Goal: Transaction & Acquisition: Register for event/course

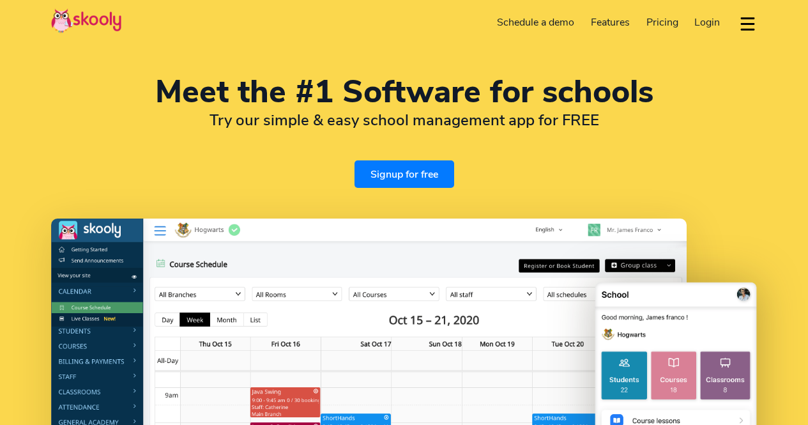
select select "en"
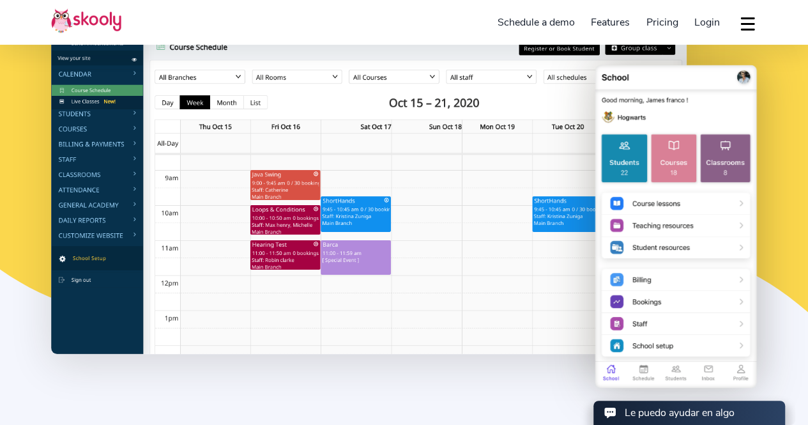
scroll to position [256, 0]
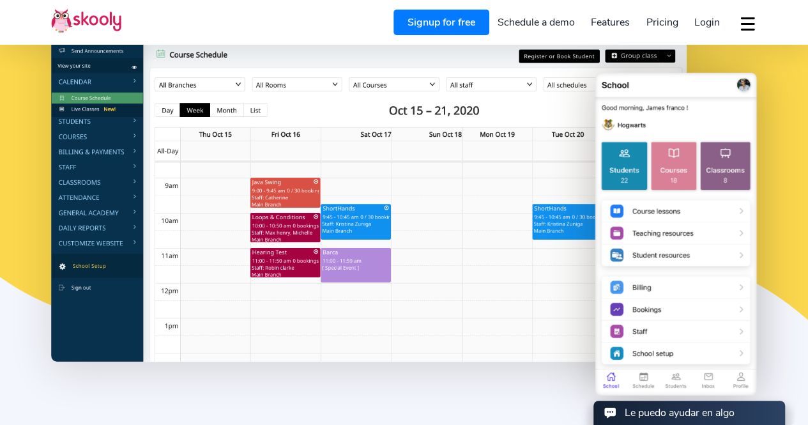
select select "507"
select select "[GEOGRAPHIC_DATA]"
select select "America/[GEOGRAPHIC_DATA]"
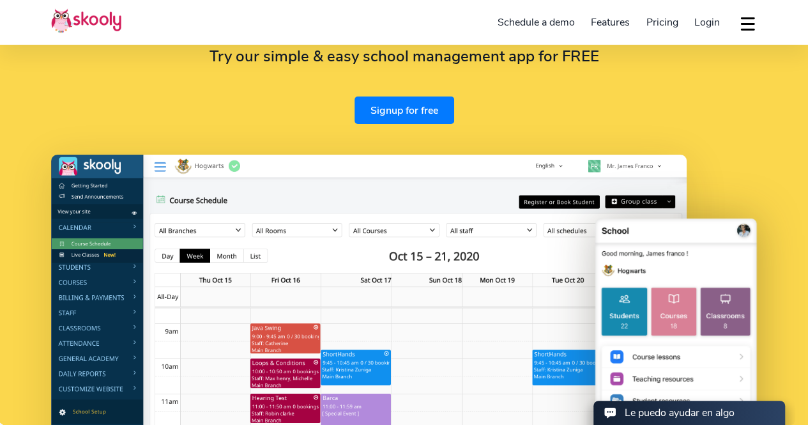
click at [426, 111] on link "Signup for free" at bounding box center [405, 109] width 100 height 27
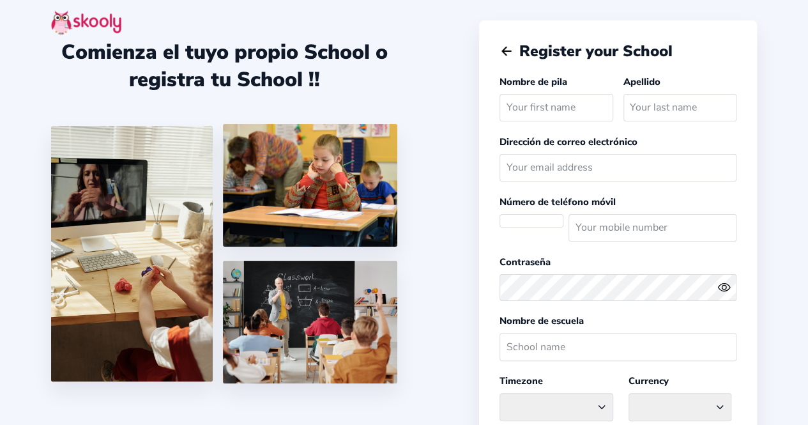
select select
select select "America/[GEOGRAPHIC_DATA]"
select select "USD $"
select select "PA"
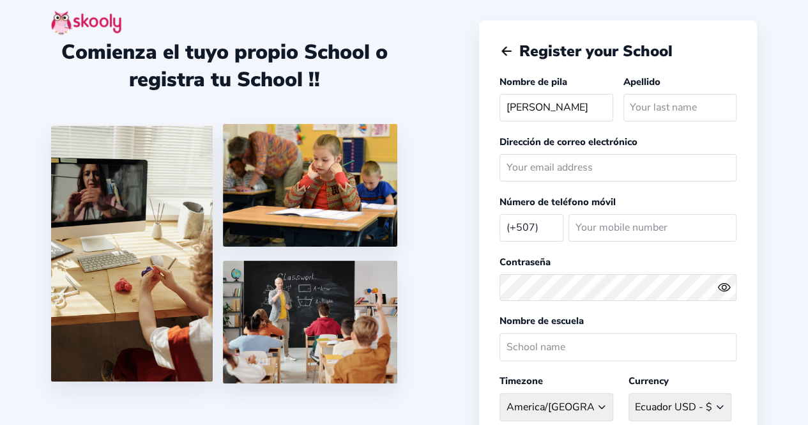
type input "[PERSON_NAME]"
click at [653, 114] on input "text" at bounding box center [680, 107] width 113 height 27
type input "[PERSON_NAME]"
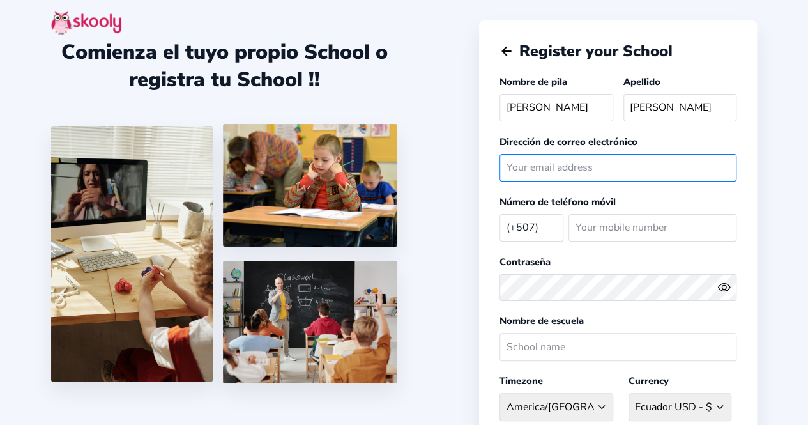
click at [567, 167] on input "email" at bounding box center [618, 167] width 237 height 27
type input "[PERSON_NAME][EMAIL_ADDRESS][PERSON_NAME][PERSON_NAME][DOMAIN_NAME]"
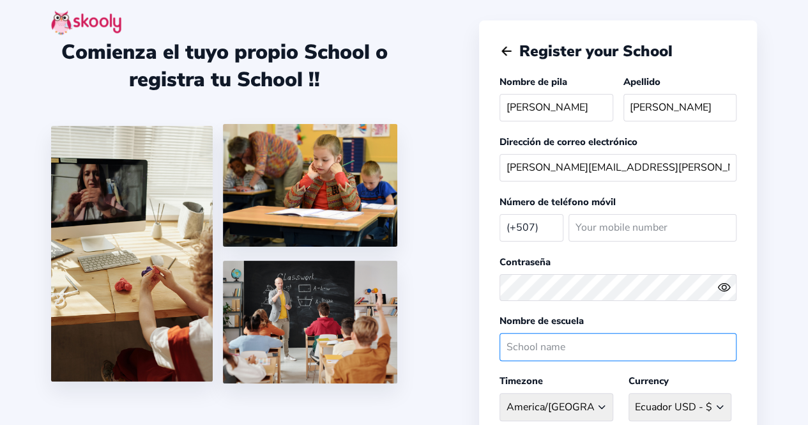
click at [611, 337] on input "text" at bounding box center [618, 346] width 237 height 27
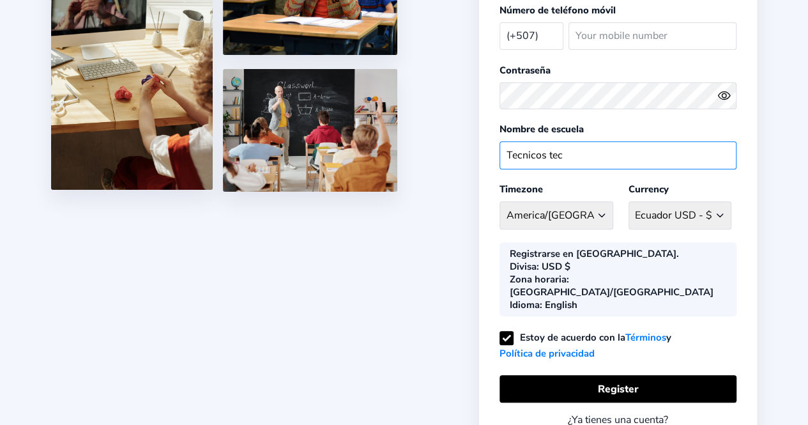
scroll to position [239, 0]
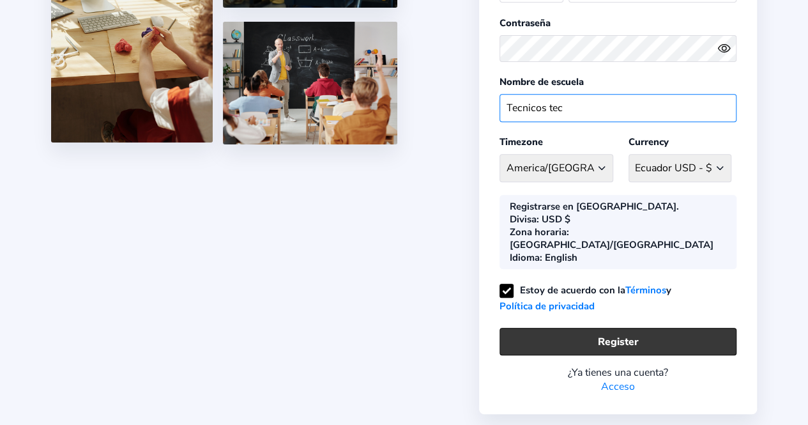
type input "Tecnicos tec"
click at [657, 328] on button "Register" at bounding box center [618, 341] width 237 height 27
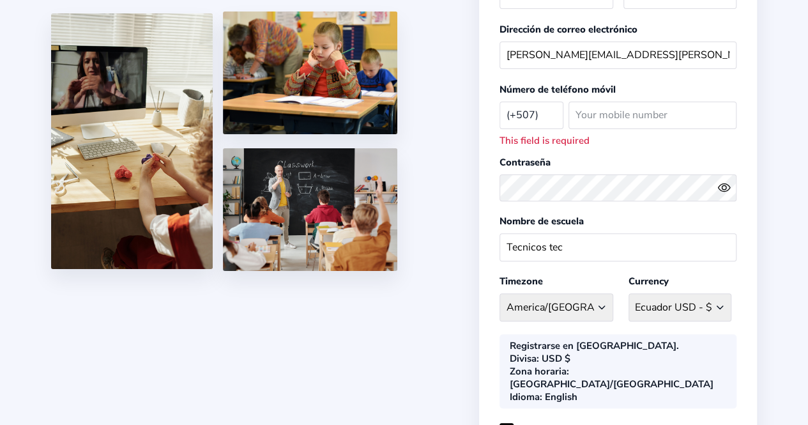
scroll to position [111, 0]
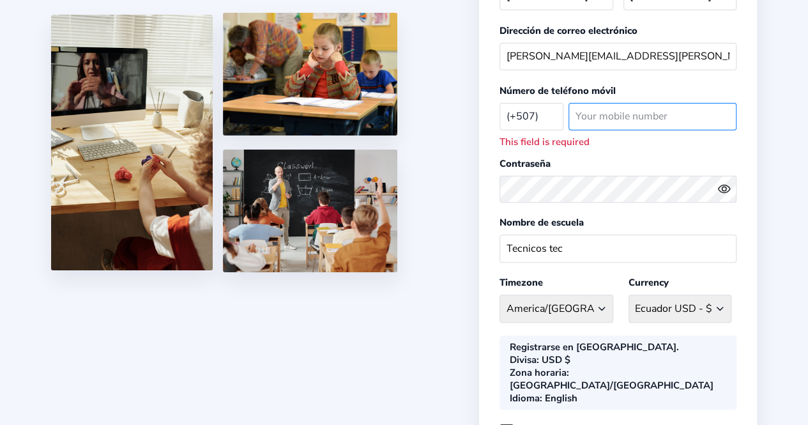
click at [624, 113] on input "number" at bounding box center [653, 116] width 168 height 27
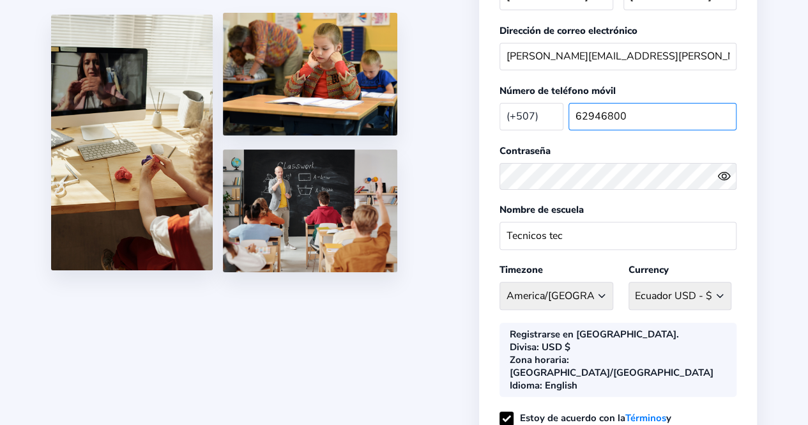
scroll to position [239, 0]
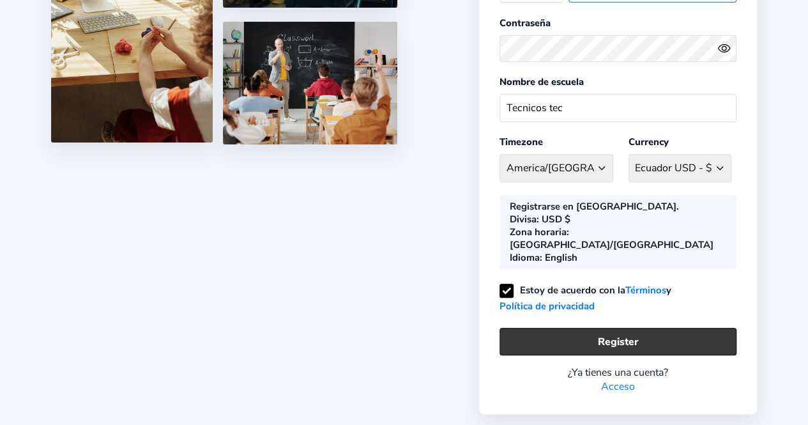
type input "62946800"
click at [684, 328] on button "Register" at bounding box center [618, 341] width 237 height 27
click at [604, 328] on button "Register" at bounding box center [618, 341] width 237 height 27
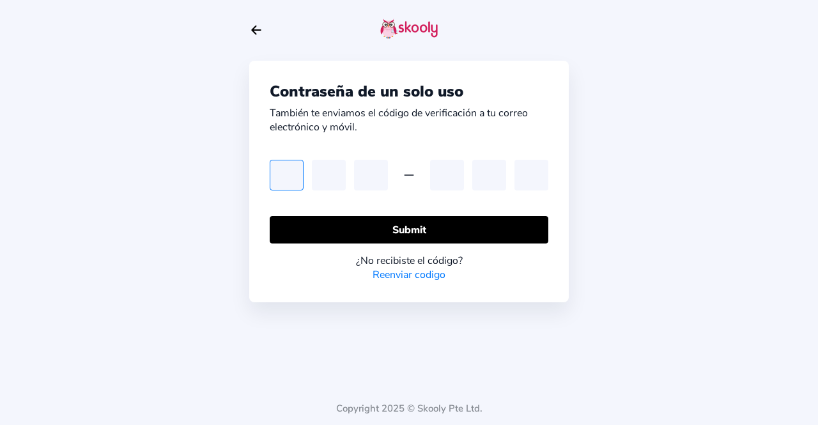
type input "9"
type input "1"
type input "0"
type input "2"
type input "7"
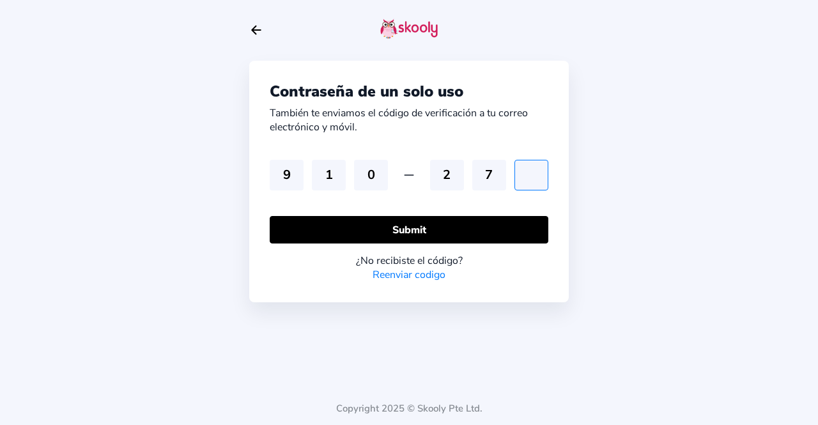
type input "0"
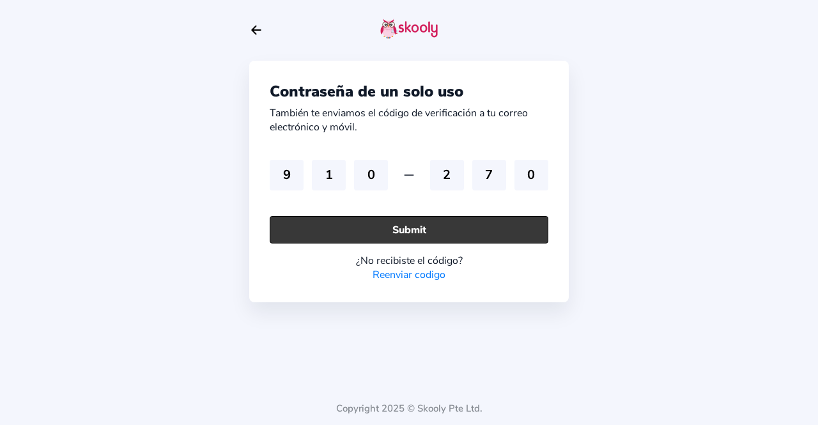
click at [464, 226] on button "Submit" at bounding box center [409, 229] width 279 height 27
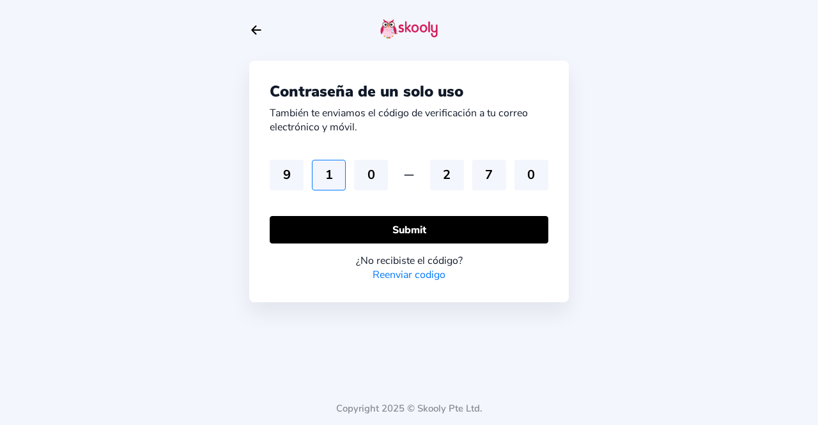
click at [335, 173] on input "1" at bounding box center [329, 175] width 34 height 31
type input "5"
drag, startPoint x: 377, startPoint y: 175, endPoint x: 371, endPoint y: 176, distance: 6.4
click at [371, 176] on input "0" at bounding box center [371, 175] width 34 height 31
type input "5"
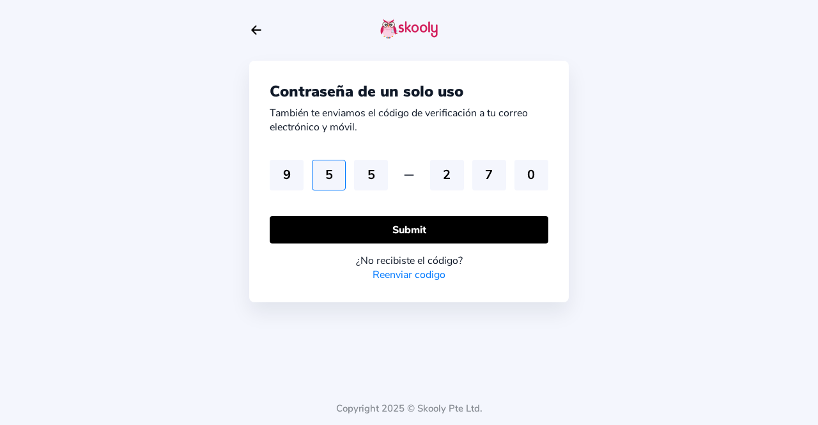
click at [340, 176] on input "5" at bounding box center [329, 175] width 34 height 31
type input "4"
click at [451, 172] on input "2" at bounding box center [447, 175] width 34 height 31
type input "1"
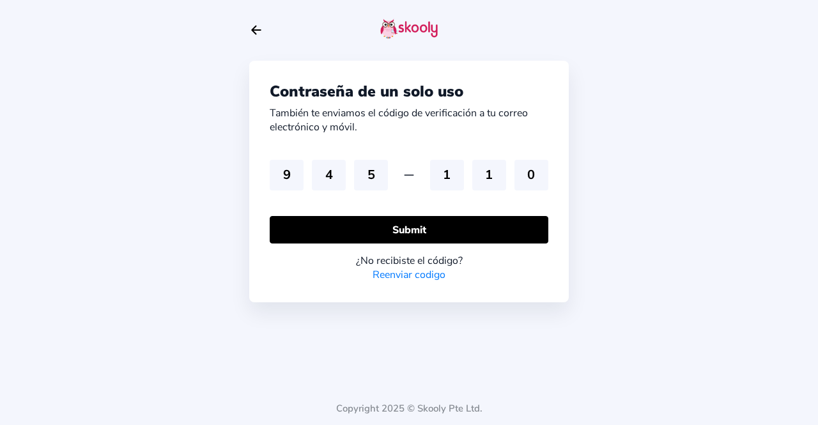
type input "0"
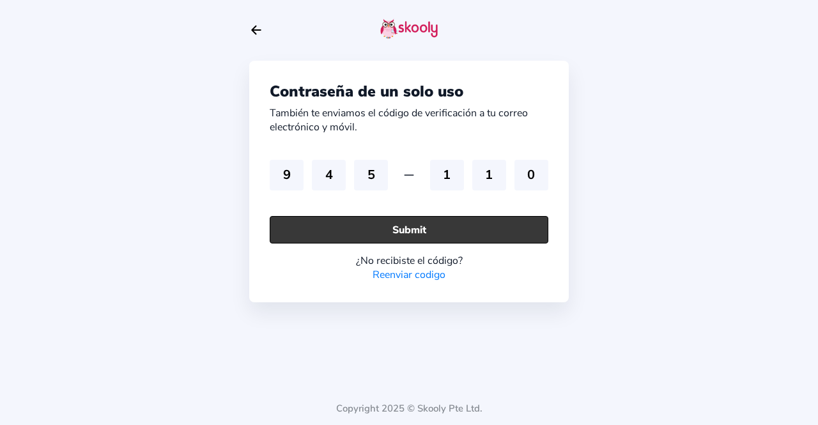
click at [465, 224] on button "Submit" at bounding box center [409, 229] width 279 height 27
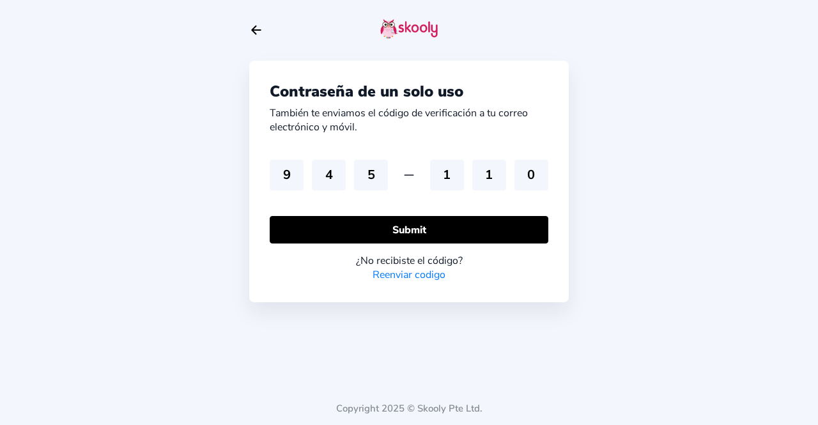
click at [425, 270] on link "Reenviar codigo" at bounding box center [409, 275] width 73 height 14
click at [335, 179] on input "4" at bounding box center [329, 175] width 34 height 31
type input "1"
type input "0"
type input "2"
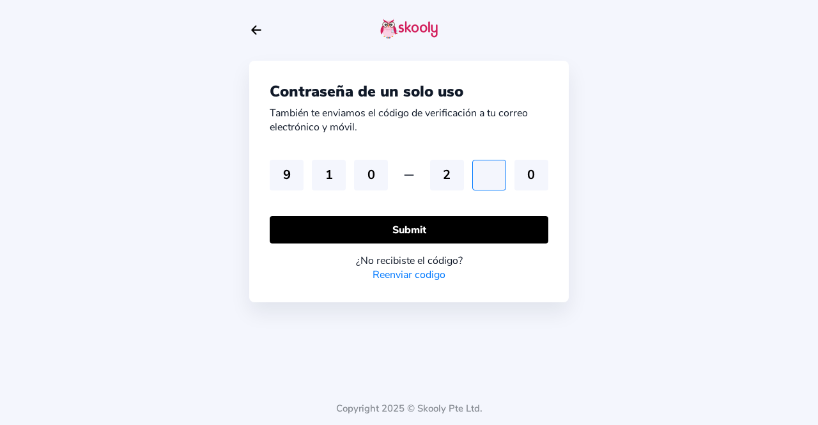
type input "7"
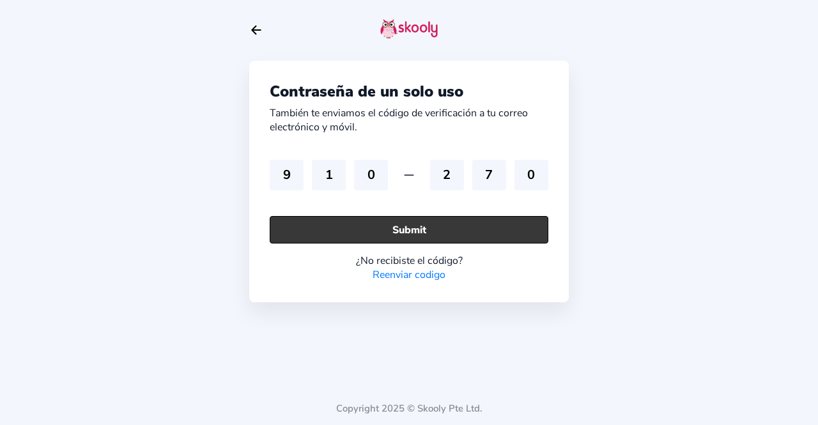
click at [353, 235] on button "Submit" at bounding box center [409, 229] width 279 height 27
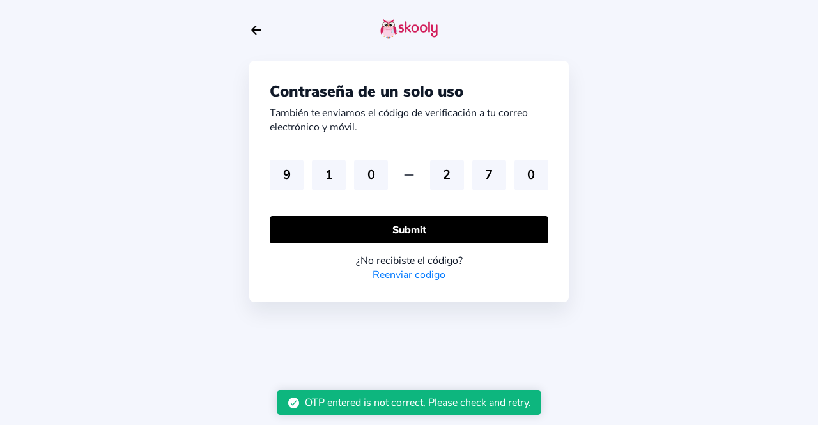
click at [403, 272] on link "Reenviar codigo" at bounding box center [409, 275] width 73 height 14
